Goal: Task Accomplishment & Management: Manage account settings

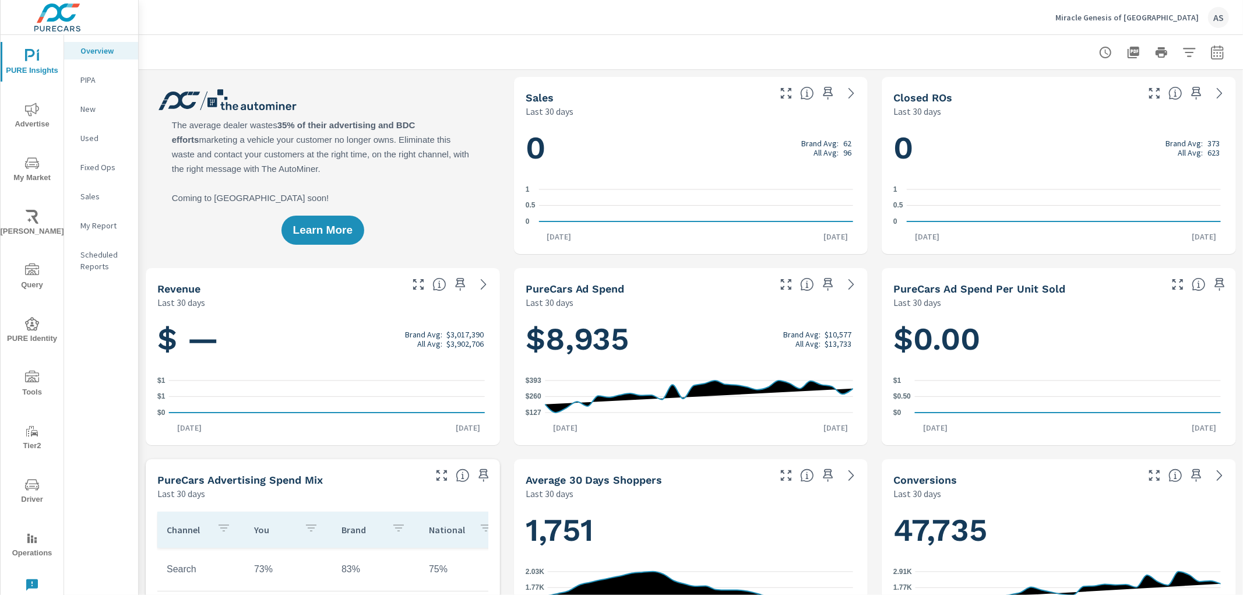
click at [1182, 10] on div "Miracle Genesis of Tampa AS" at bounding box center [1142, 17] width 174 height 21
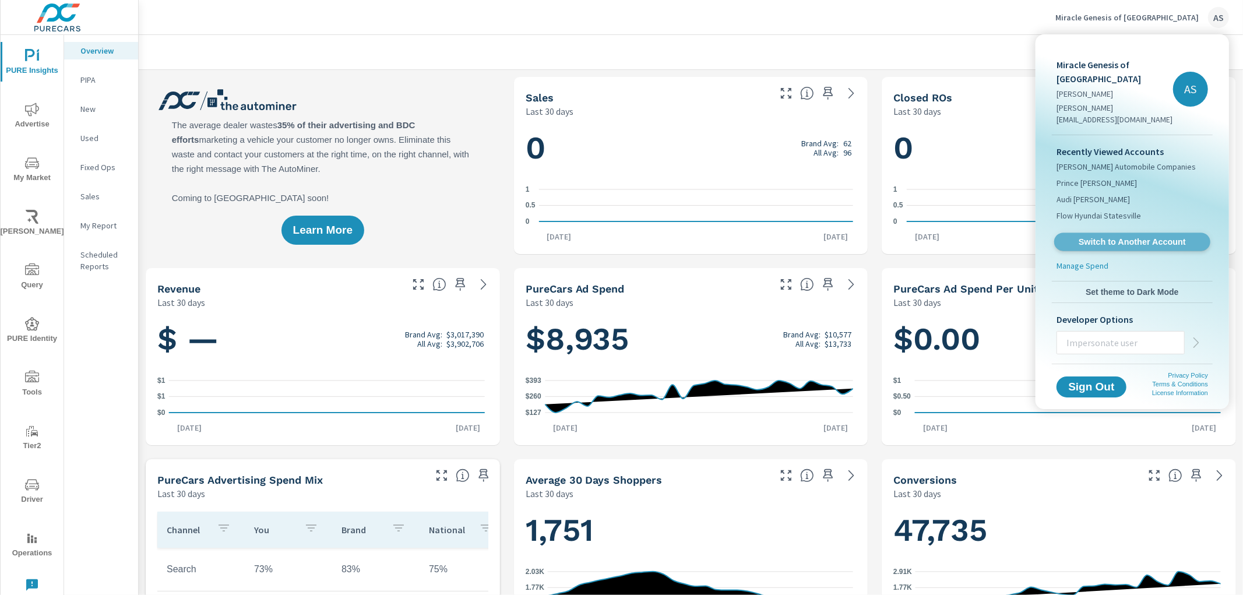
click at [1107, 237] on span "Switch to Another Account" at bounding box center [1132, 242] width 143 height 11
